Goal: Check status: Check status

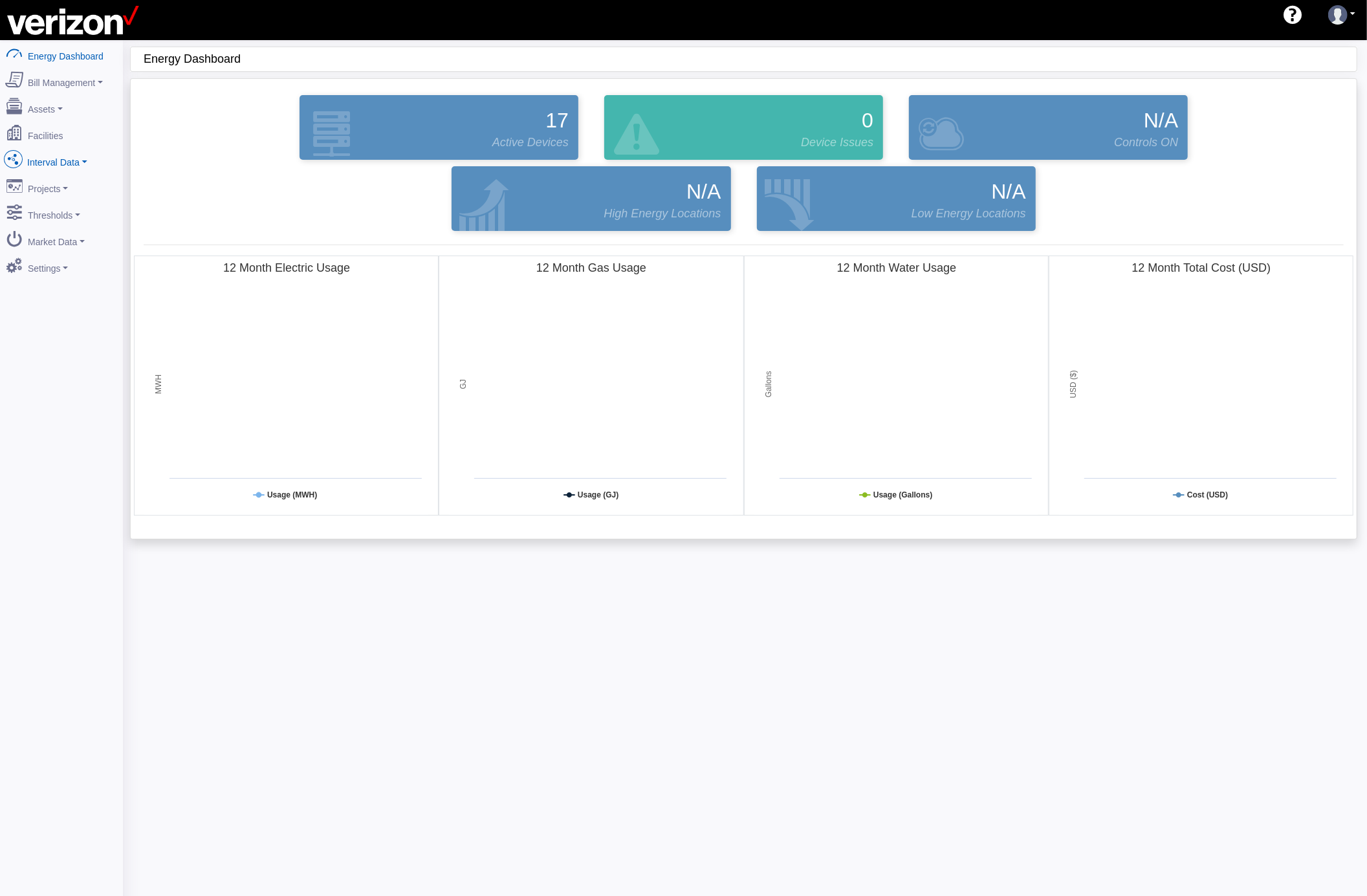
click at [78, 159] on link "Interval Data" at bounding box center [61, 159] width 125 height 27
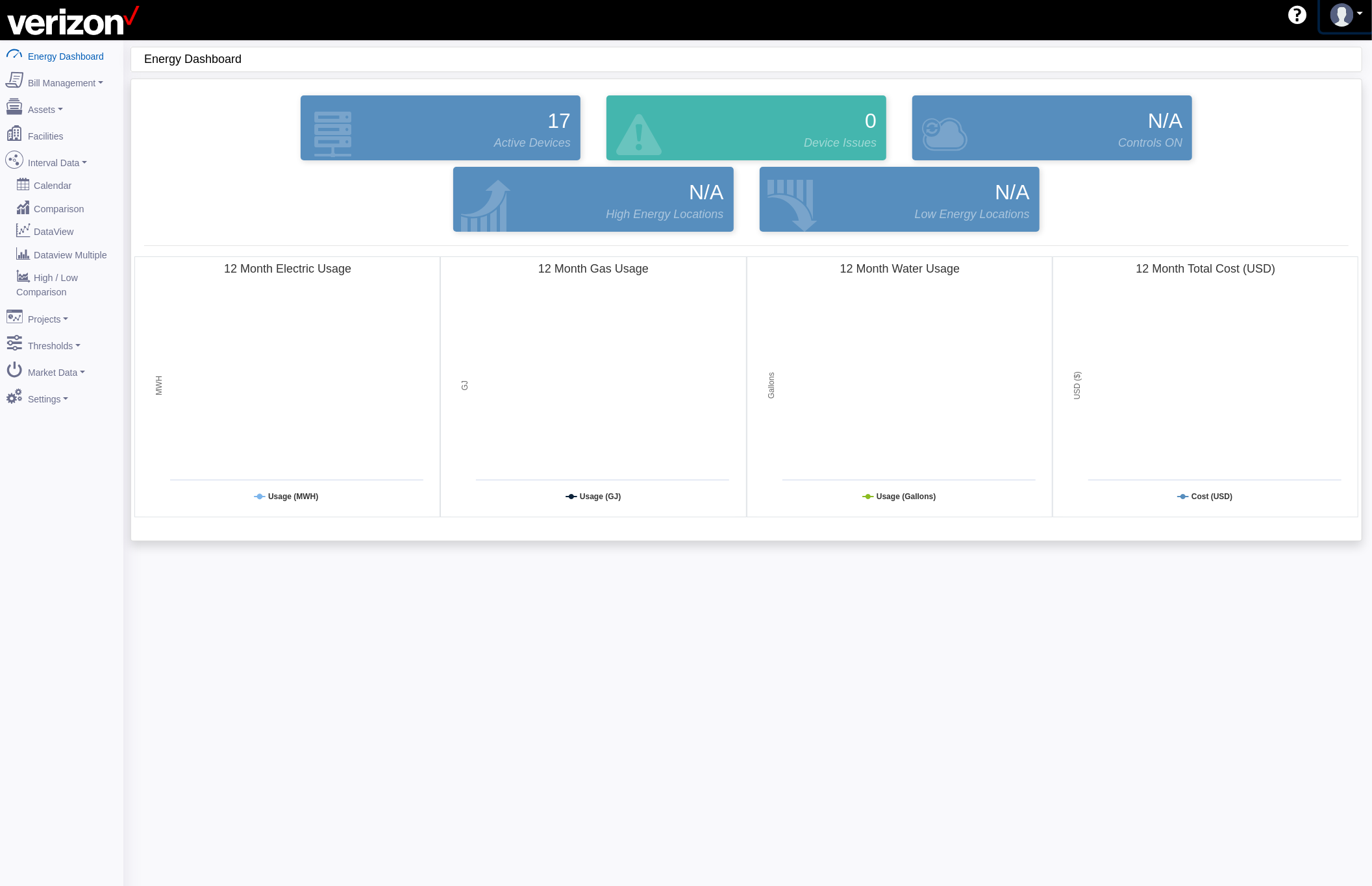
click at [1351, 27] on img at bounding box center [1341, 14] width 23 height 23
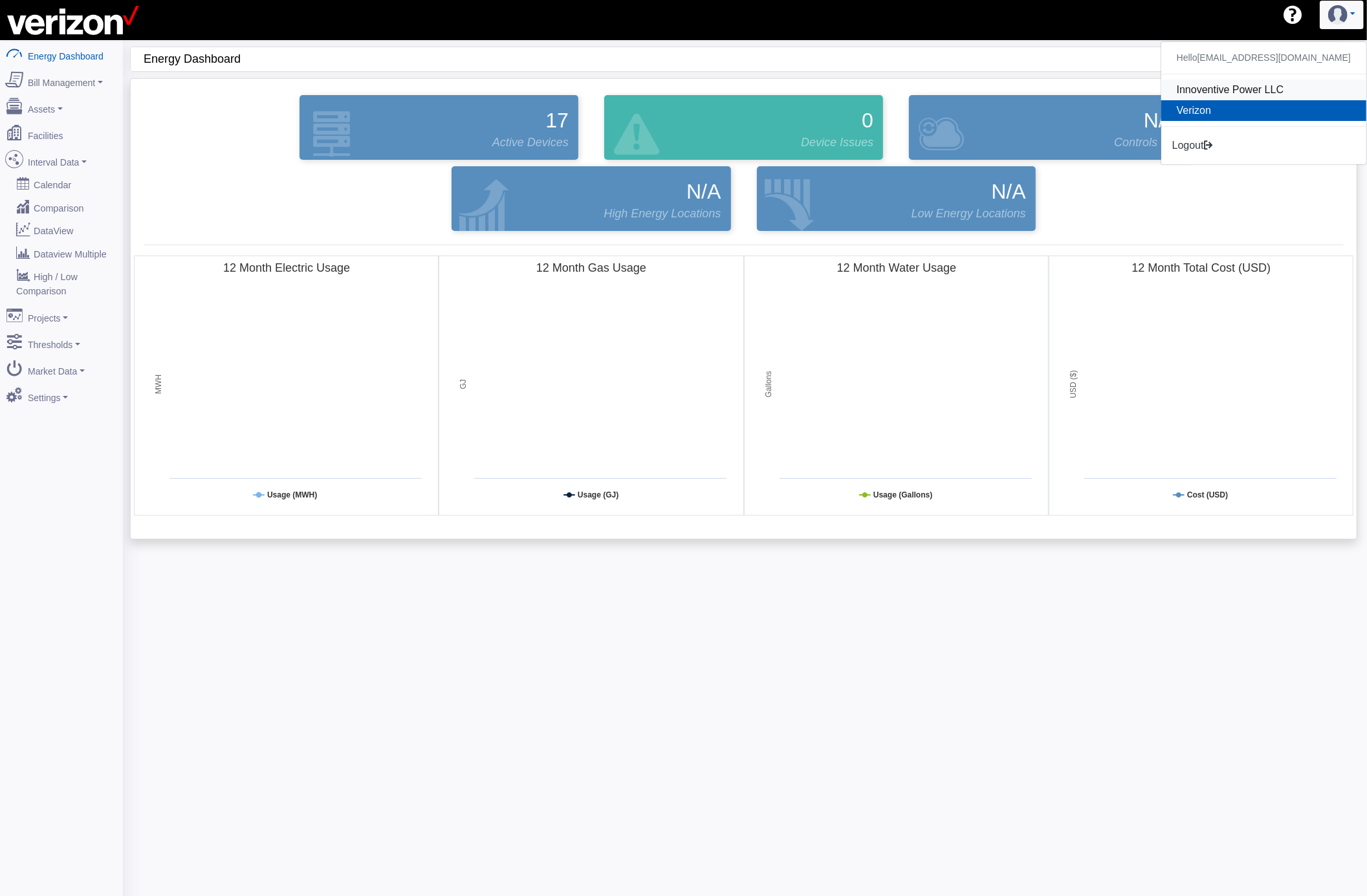
click at [1201, 91] on link "Innoventive Power LLC" at bounding box center [1263, 90] width 205 height 20
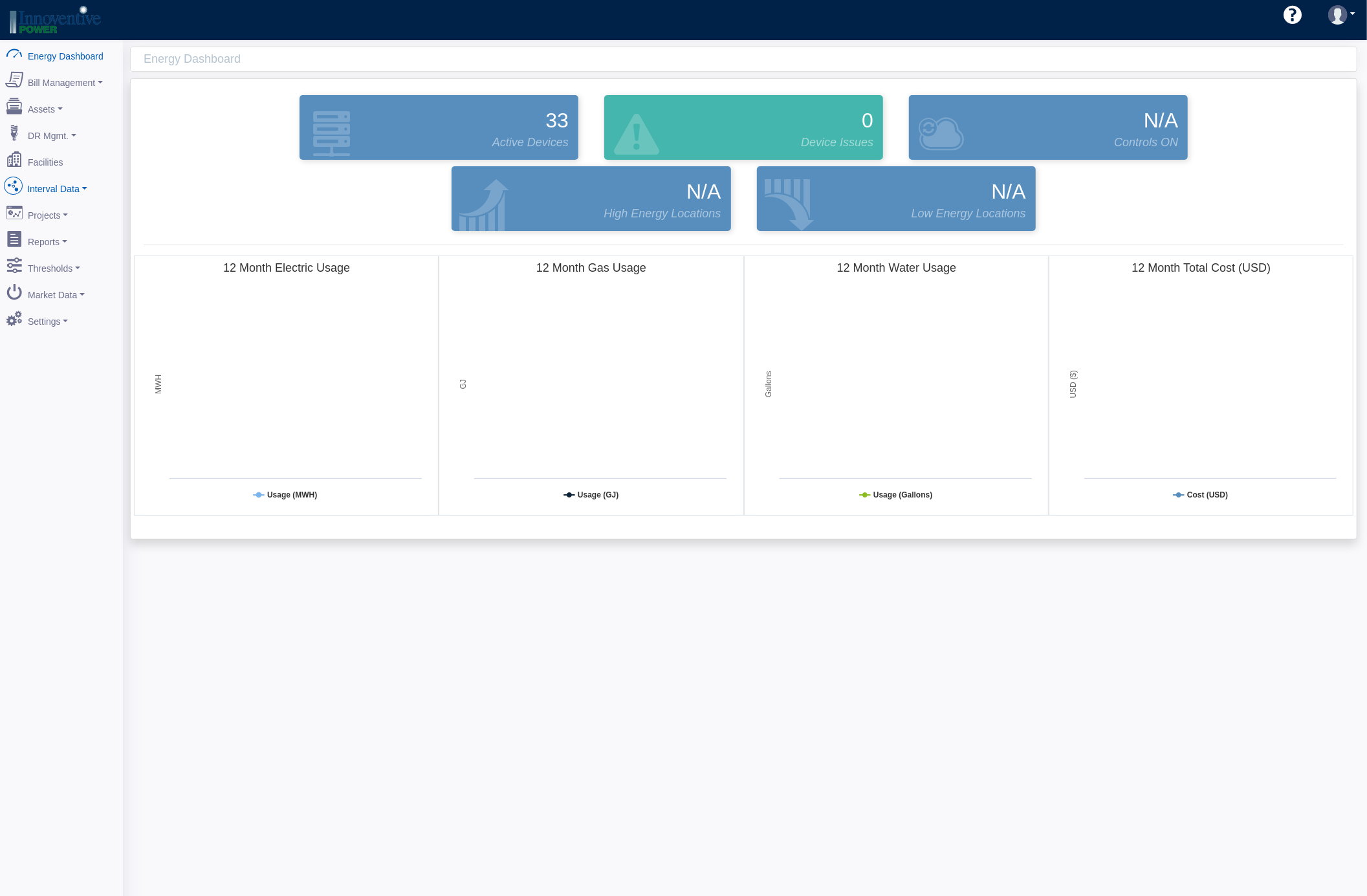
click at [85, 187] on link "Interval Data" at bounding box center [61, 186] width 125 height 27
click at [59, 295] on link "Demand Response" at bounding box center [61, 302] width 125 height 23
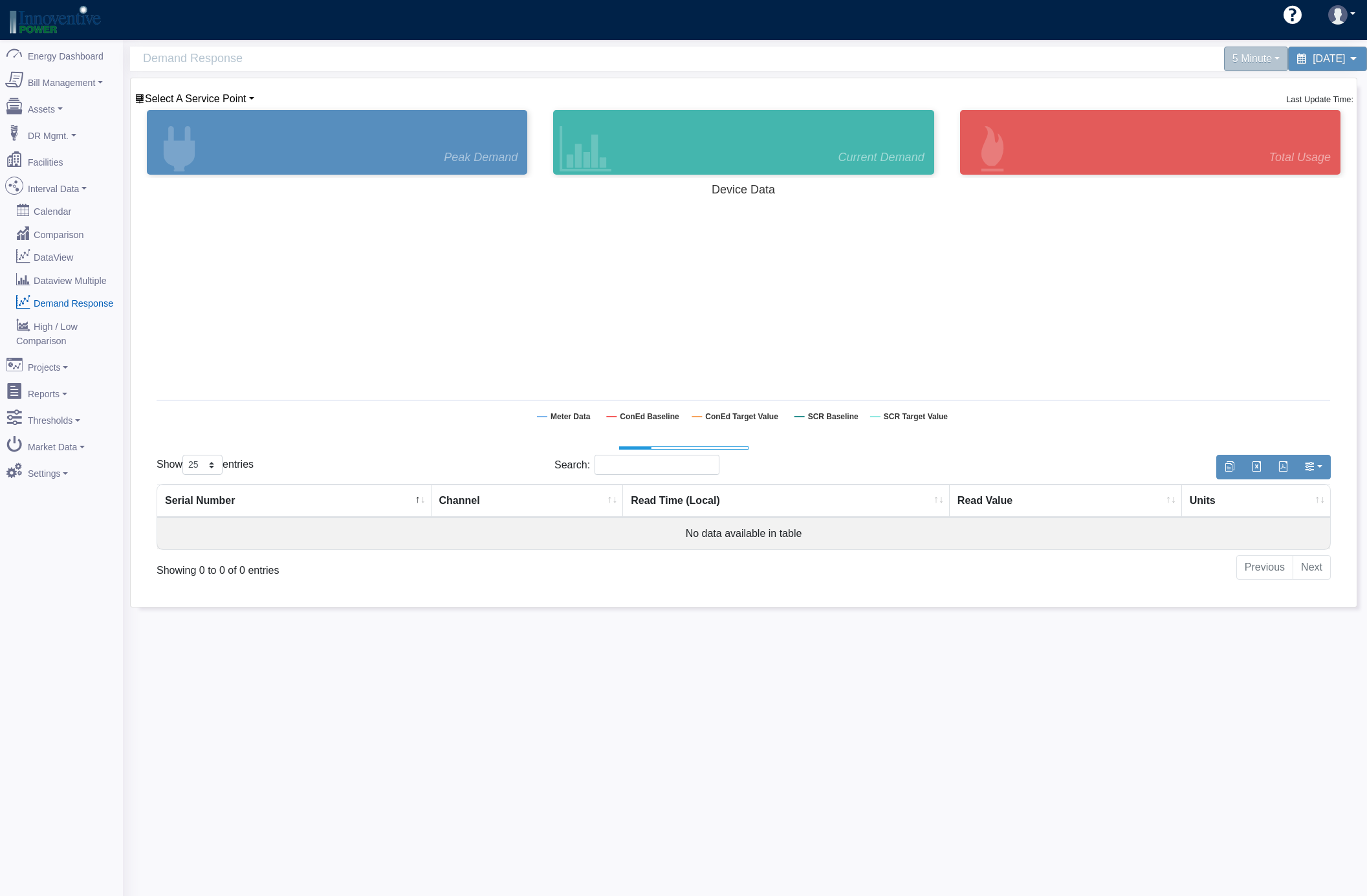
select select "25"
click at [249, 99] on link "Select A Service Point" at bounding box center [194, 98] width 120 height 11
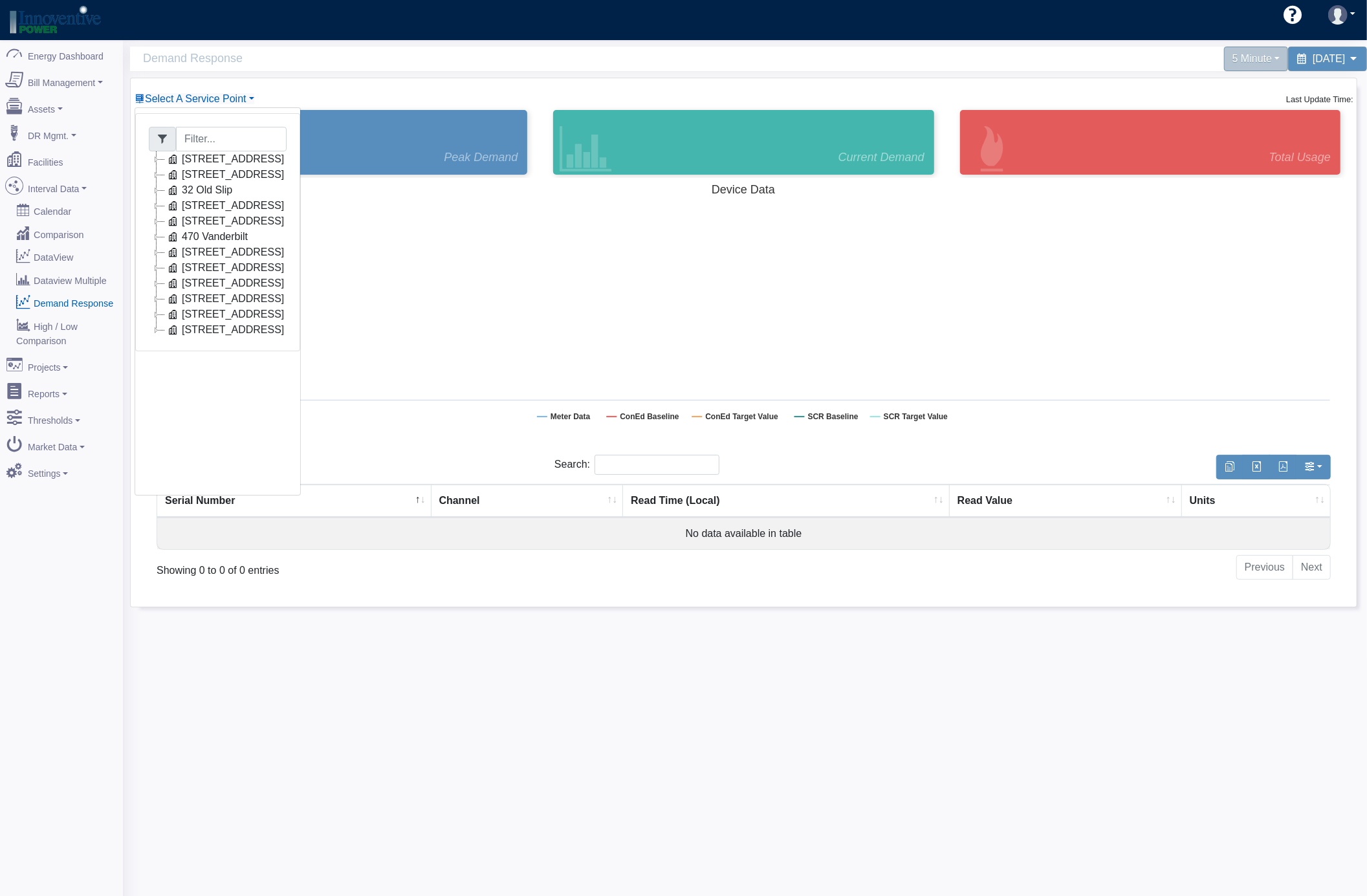
click at [156, 190] on icon at bounding box center [156, 189] width 16 height 16
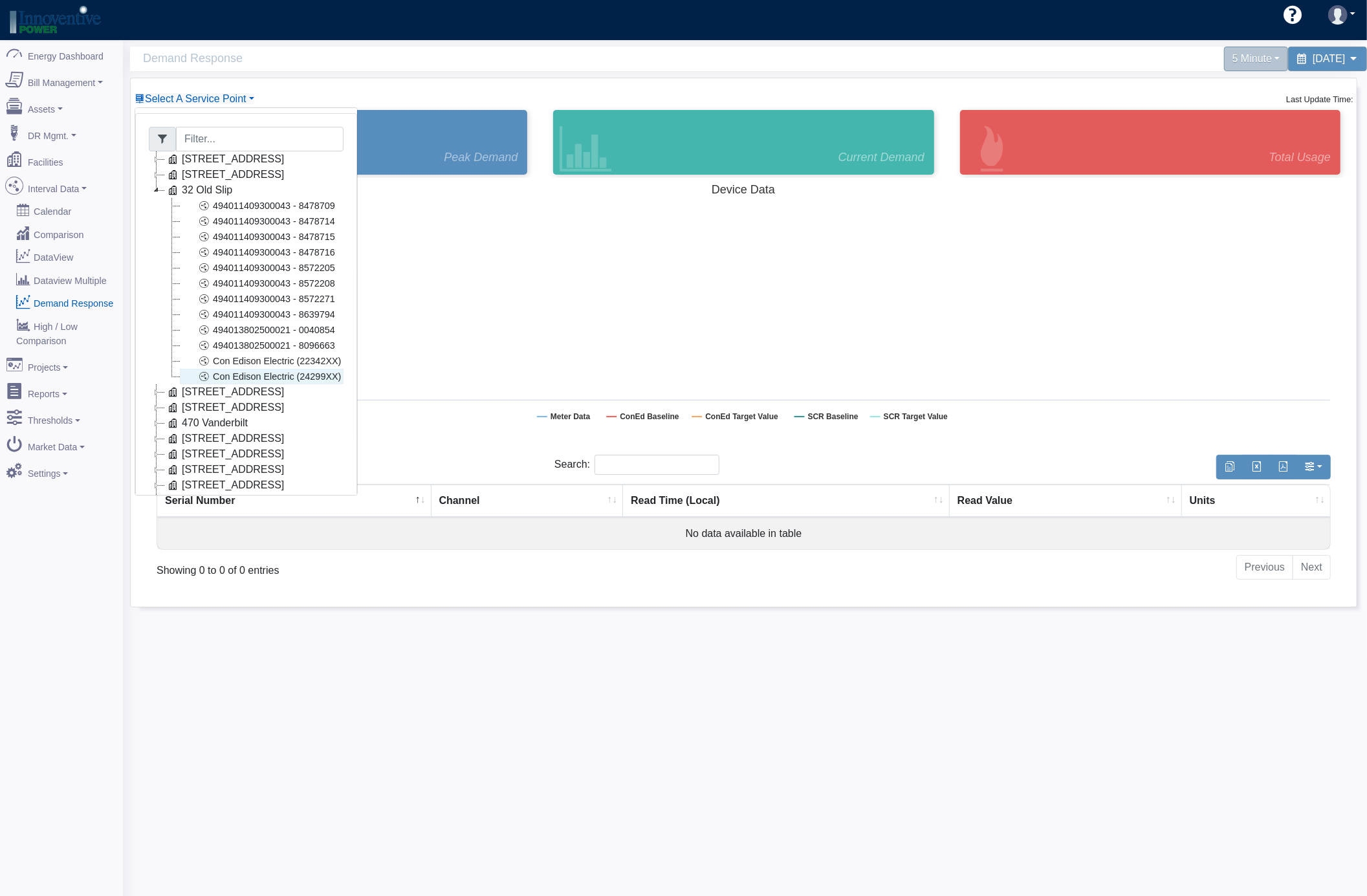
click at [322, 378] on link "Con Edison Electric (24299XX)" at bounding box center [262, 376] width 163 height 16
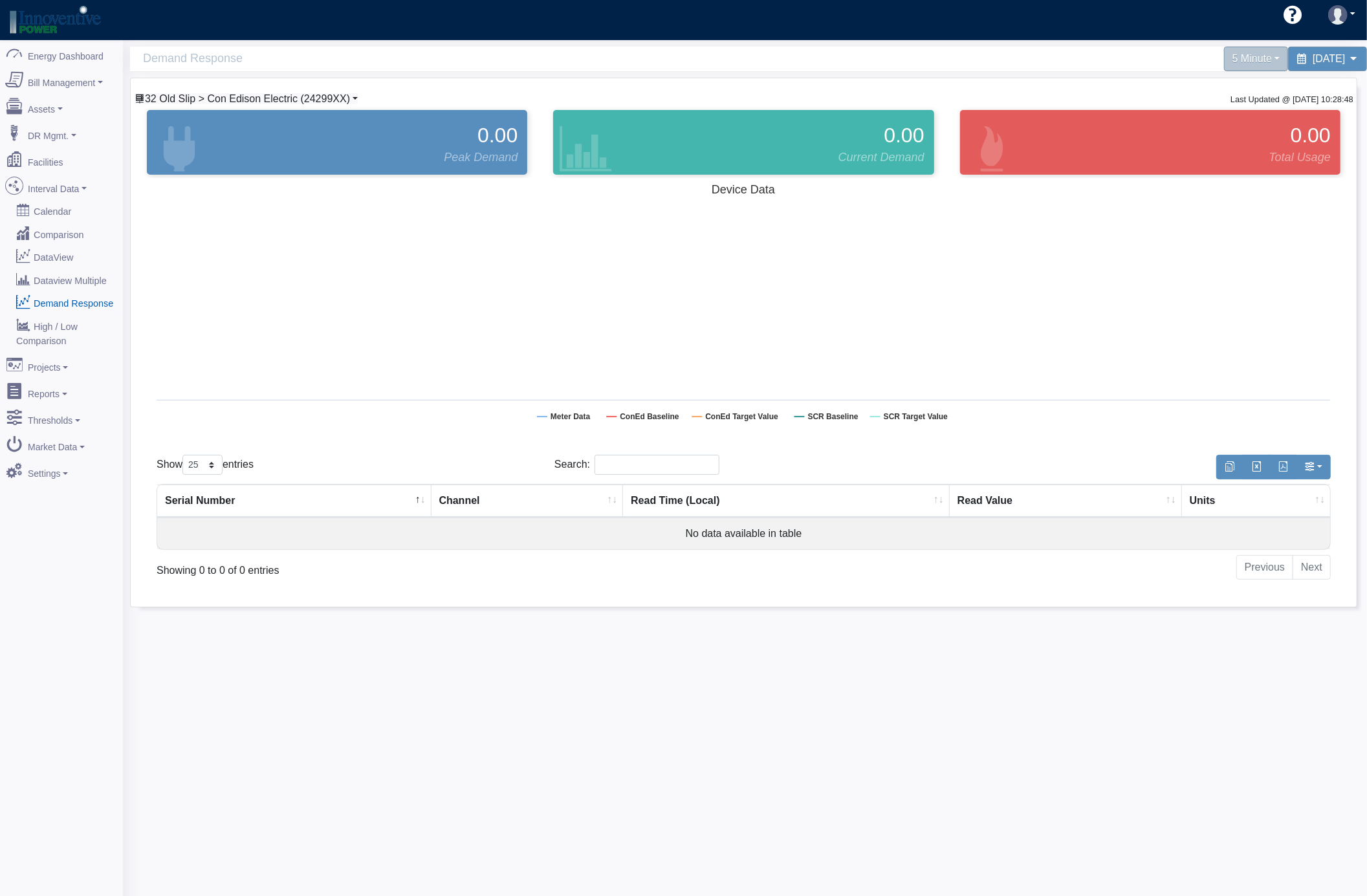
click at [339, 95] on span "32 Old Slip > Con Edison Electric (24299XX)" at bounding box center [247, 98] width 205 height 11
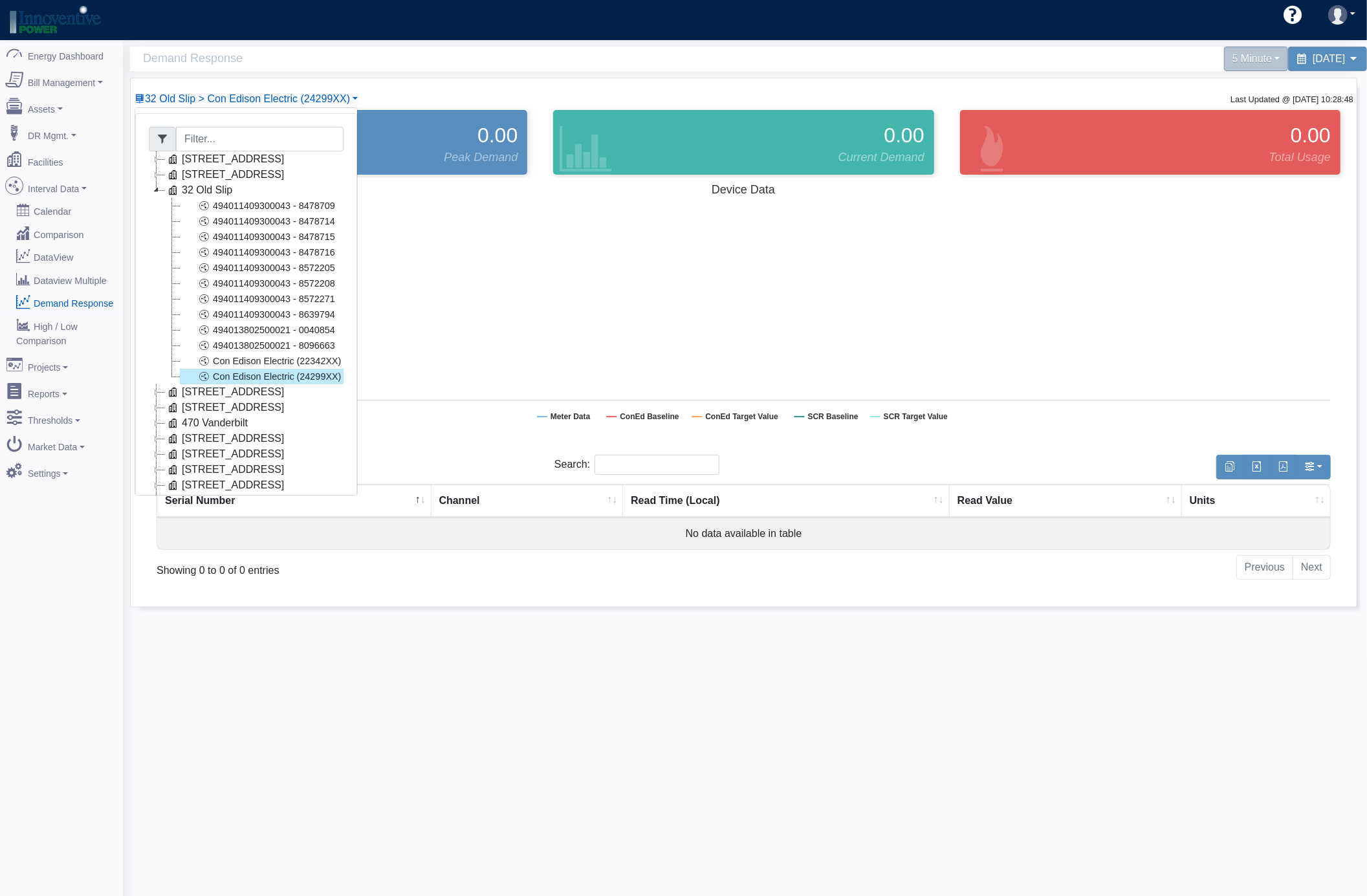
click at [156, 409] on icon at bounding box center [156, 407] width 16 height 16
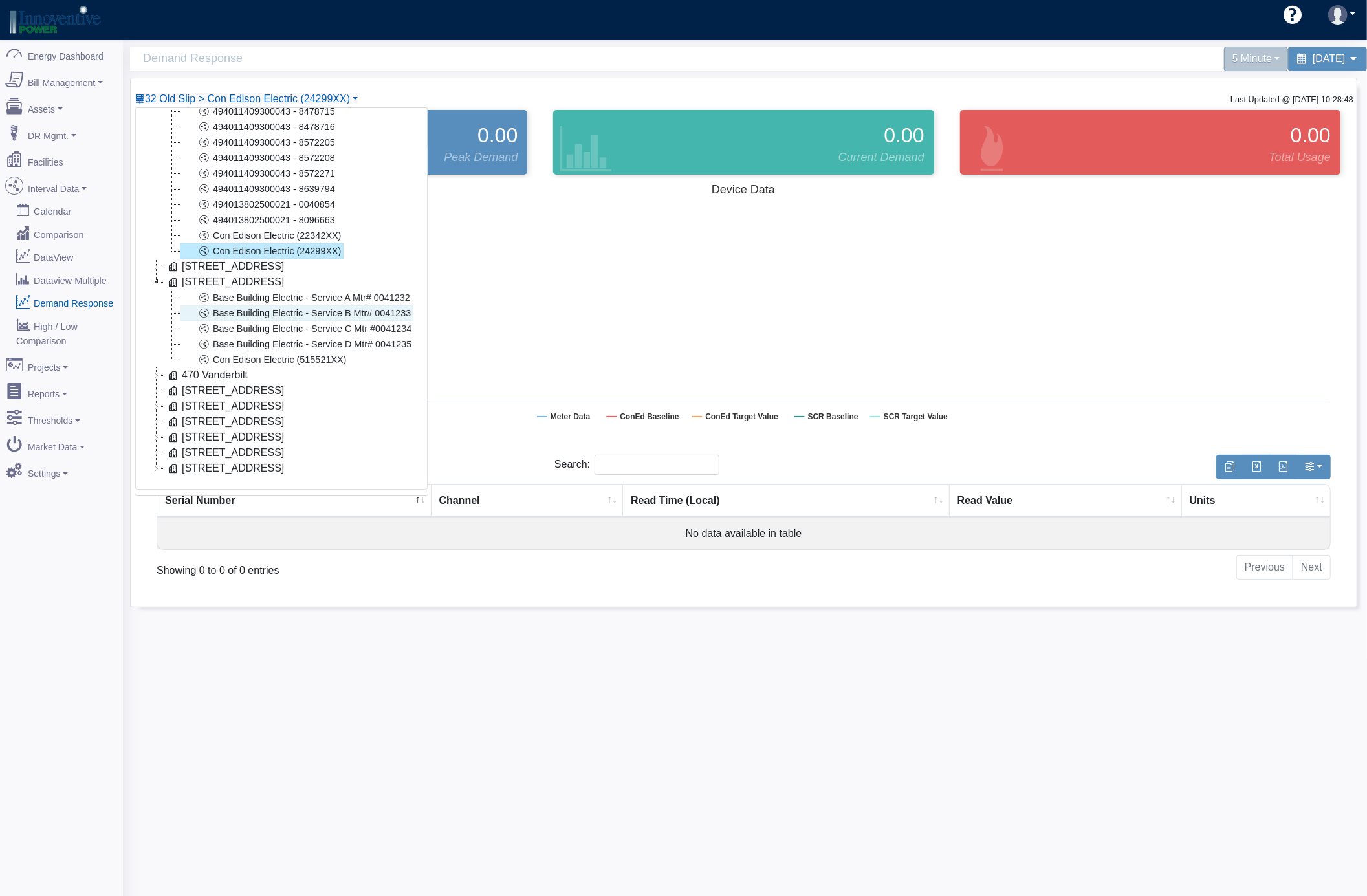
scroll to position [139, 0]
click at [312, 352] on link "Con Edison Electric (515521XX)" at bounding box center [265, 359] width 169 height 16
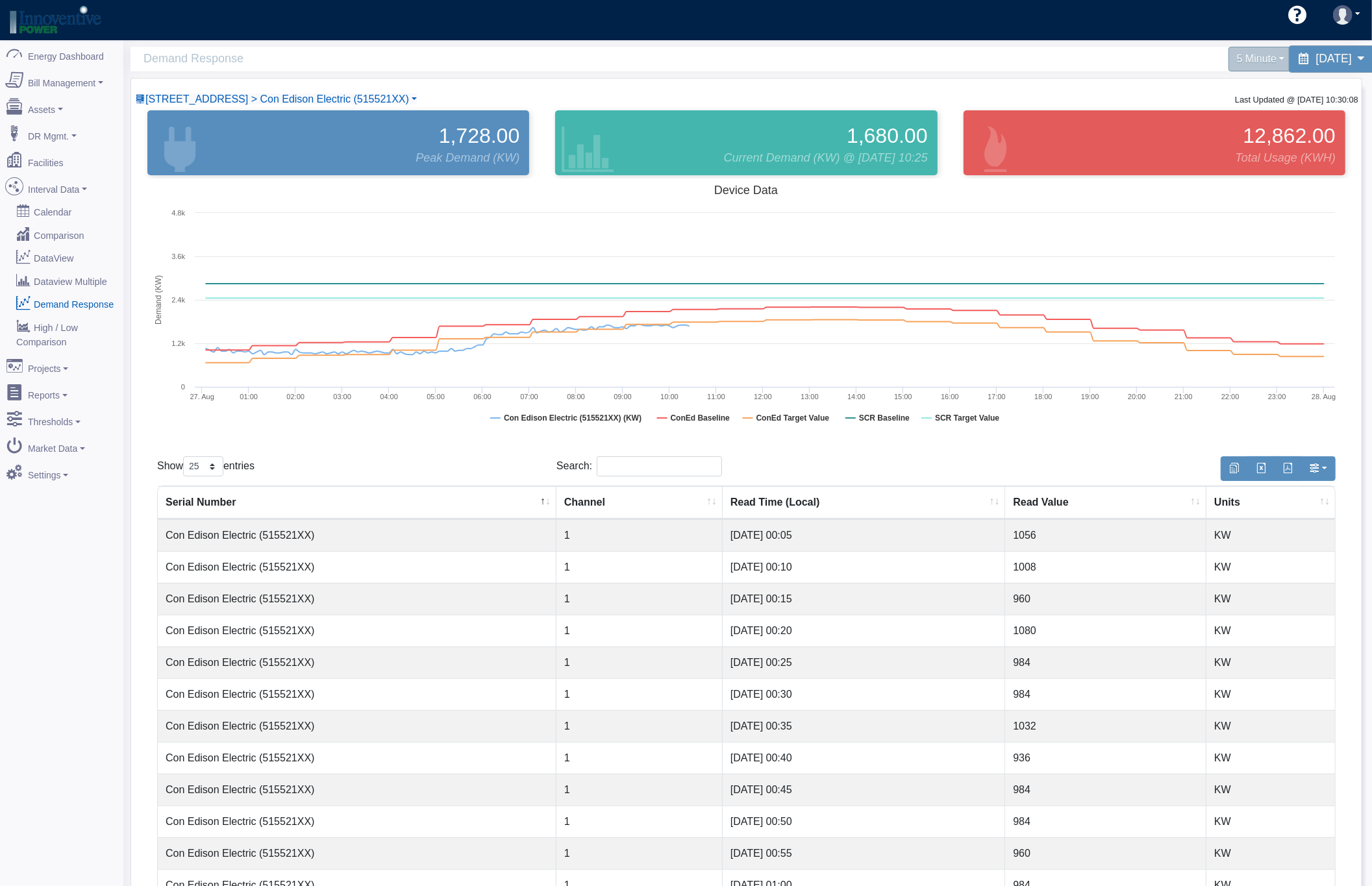
click at [1316, 63] on span "[DATE]" at bounding box center [1334, 58] width 35 height 12
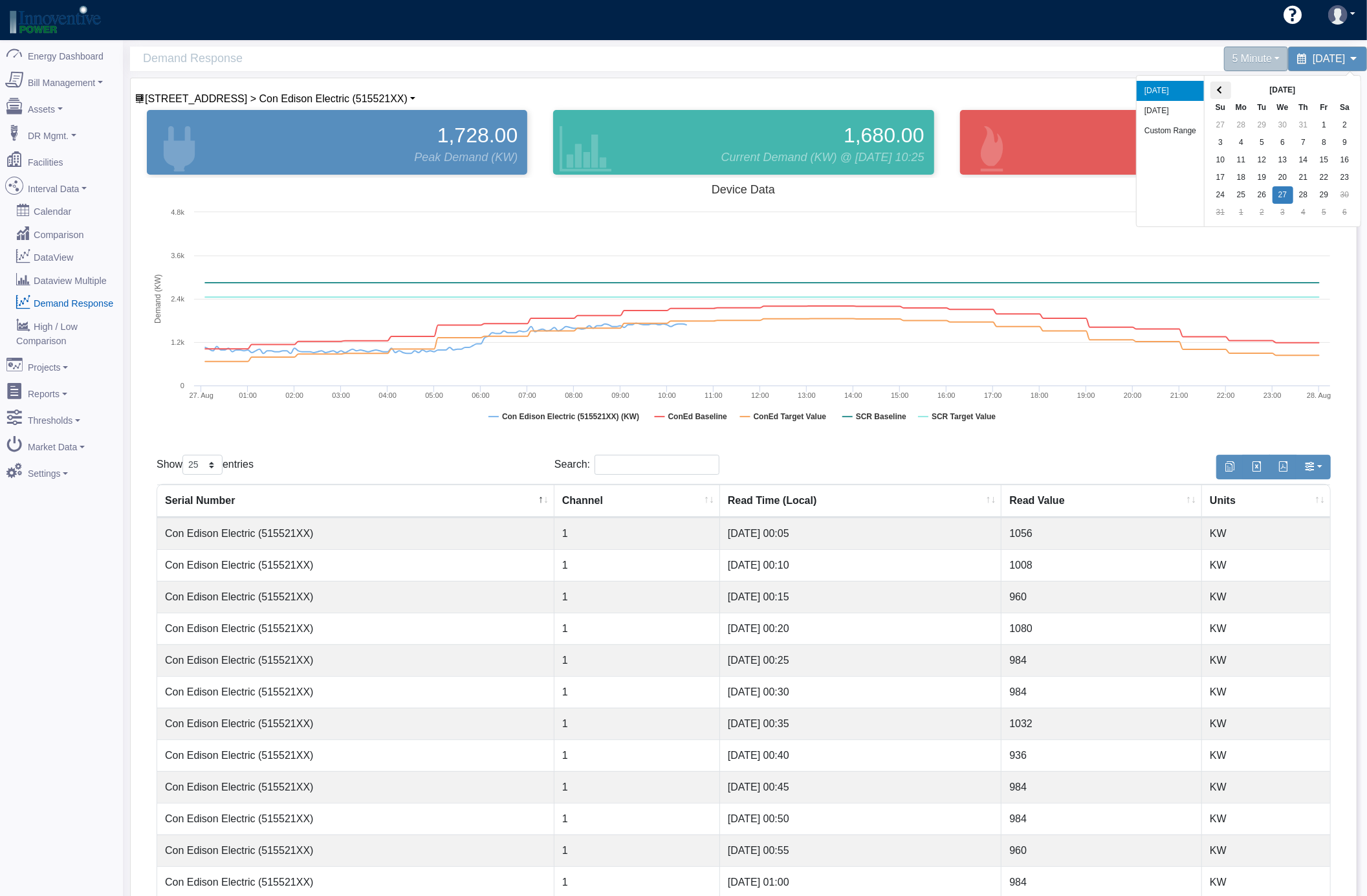
click at [1212, 88] on th at bounding box center [1220, 90] width 20 height 18
click at [1212, 91] on th at bounding box center [1220, 90] width 20 height 18
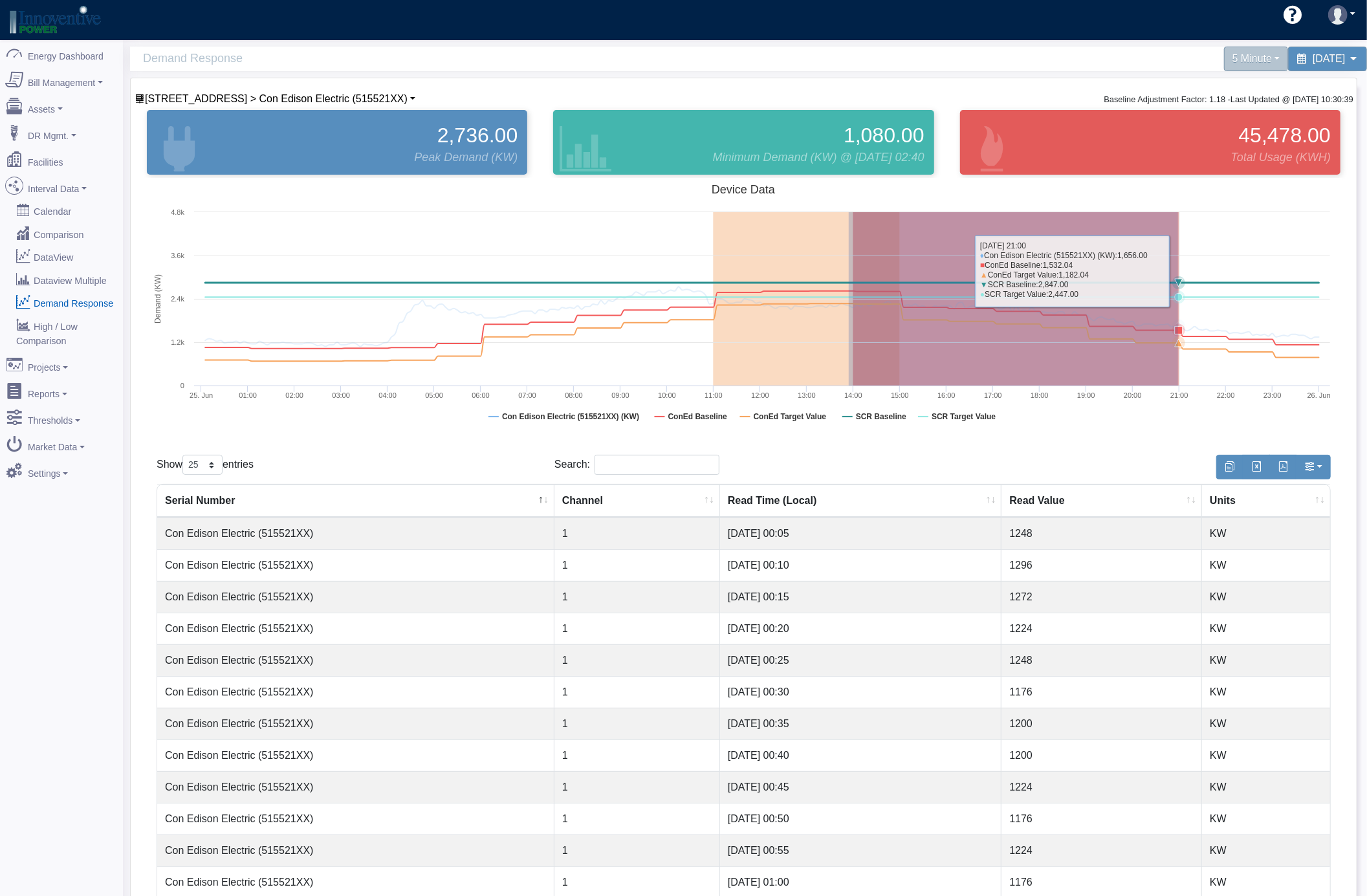
drag, startPoint x: 849, startPoint y: 291, endPoint x: 1178, endPoint y: 272, distance: 329.5
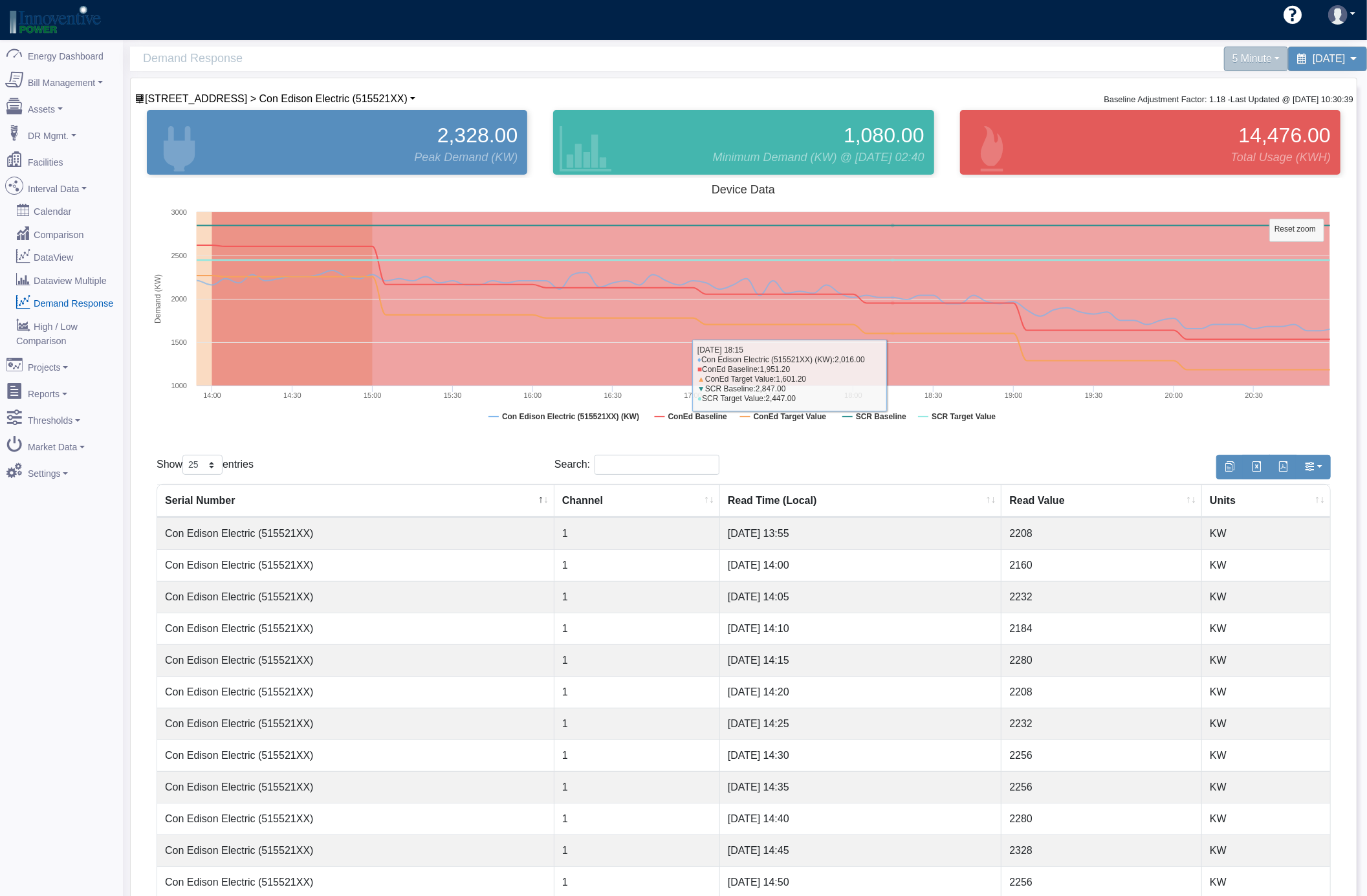
click at [603, 504] on th "Channel" at bounding box center [637, 501] width 165 height 33
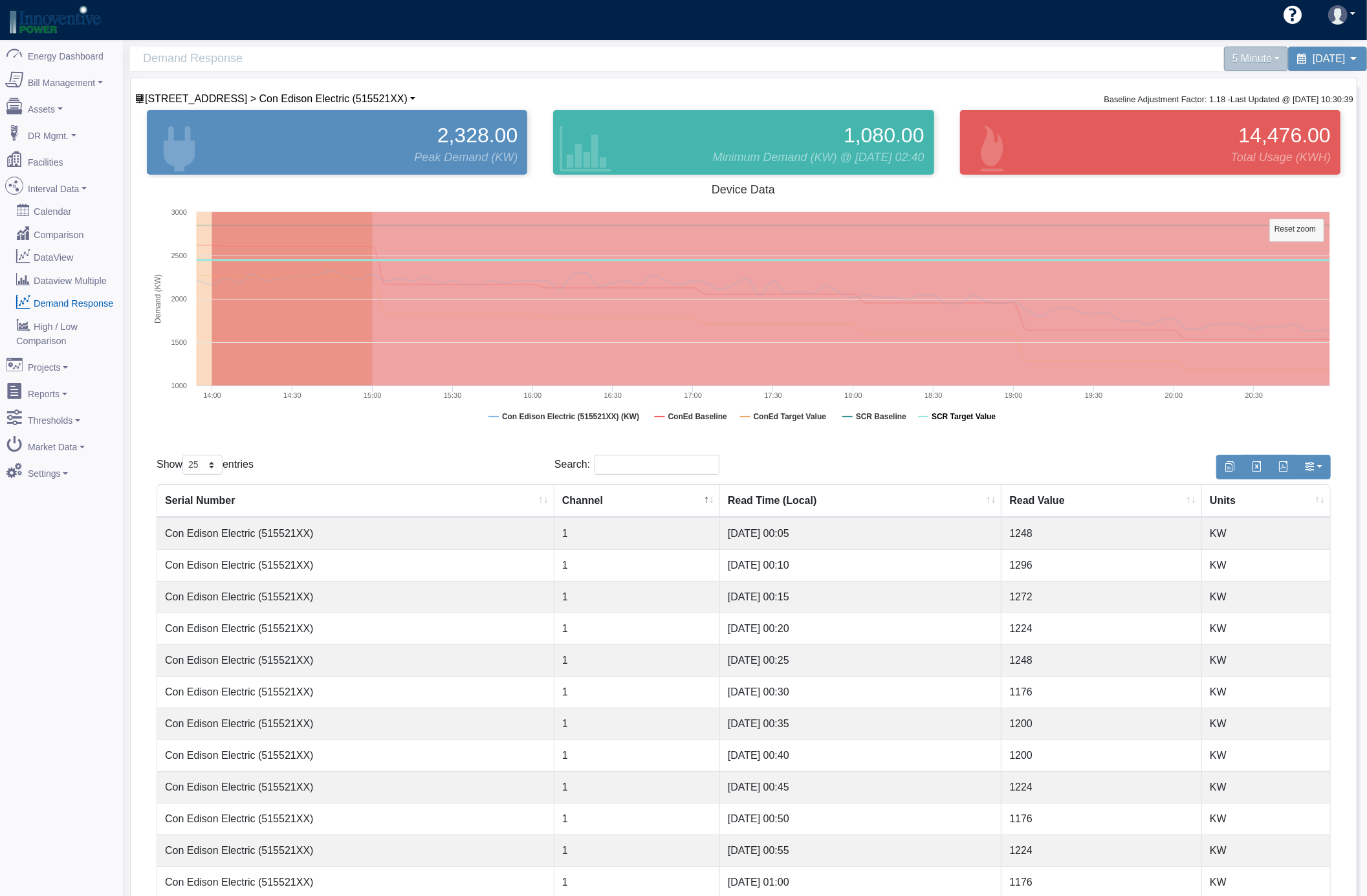
click at [973, 415] on tspan "SCR Target Value" at bounding box center [963, 417] width 64 height 9
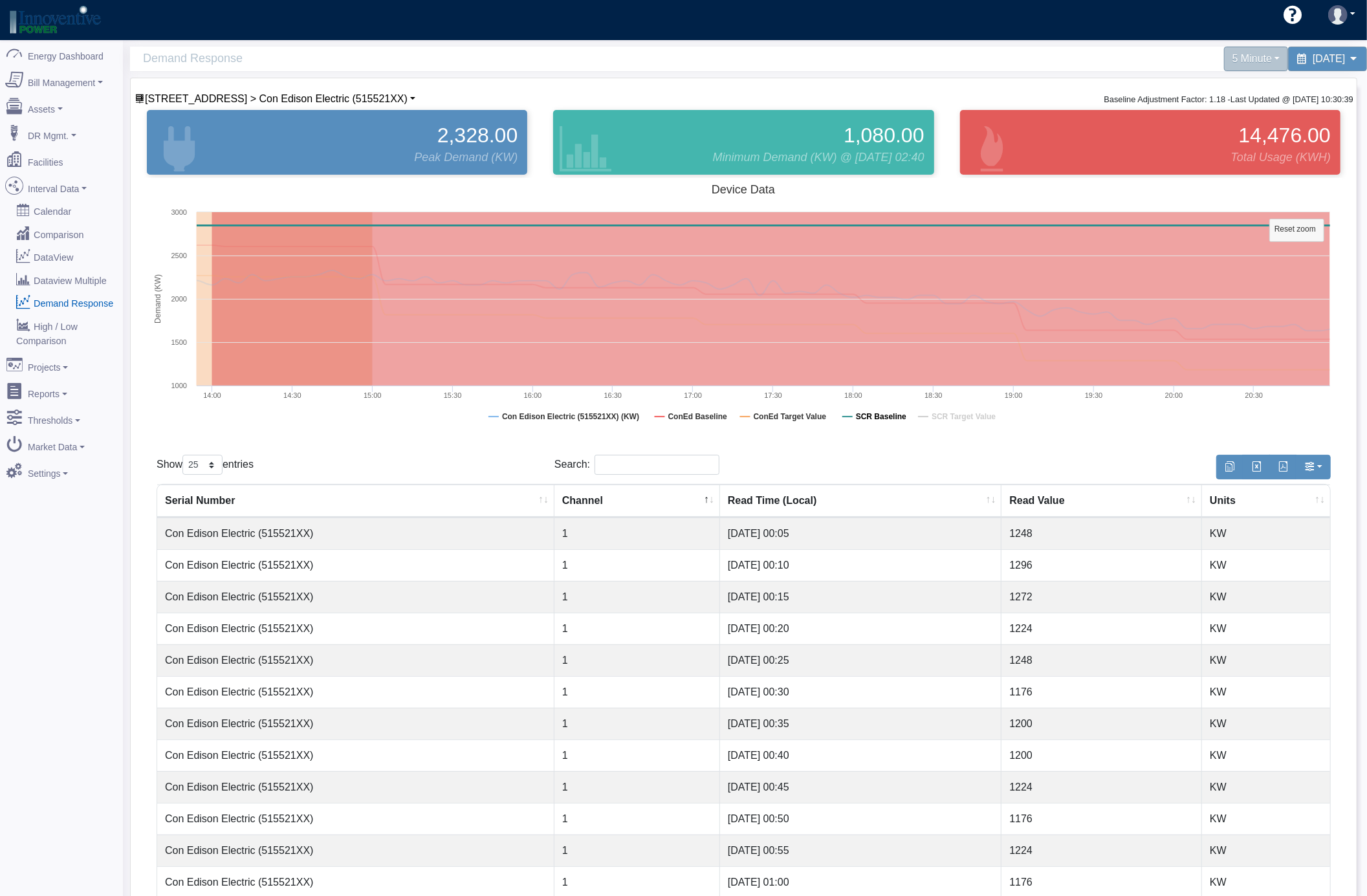
click at [889, 419] on tspan "SCR Baseline" at bounding box center [880, 417] width 50 height 9
click at [434, 505] on th "Serial Number" at bounding box center [356, 501] width 397 height 33
click at [438, 448] on div "Show 10 25 50 100 entries Search: Serial Number Channel Read Time (Local) Read …" at bounding box center [744, 895] width 1200 height 917
